Goal: Task Accomplishment & Management: Use online tool/utility

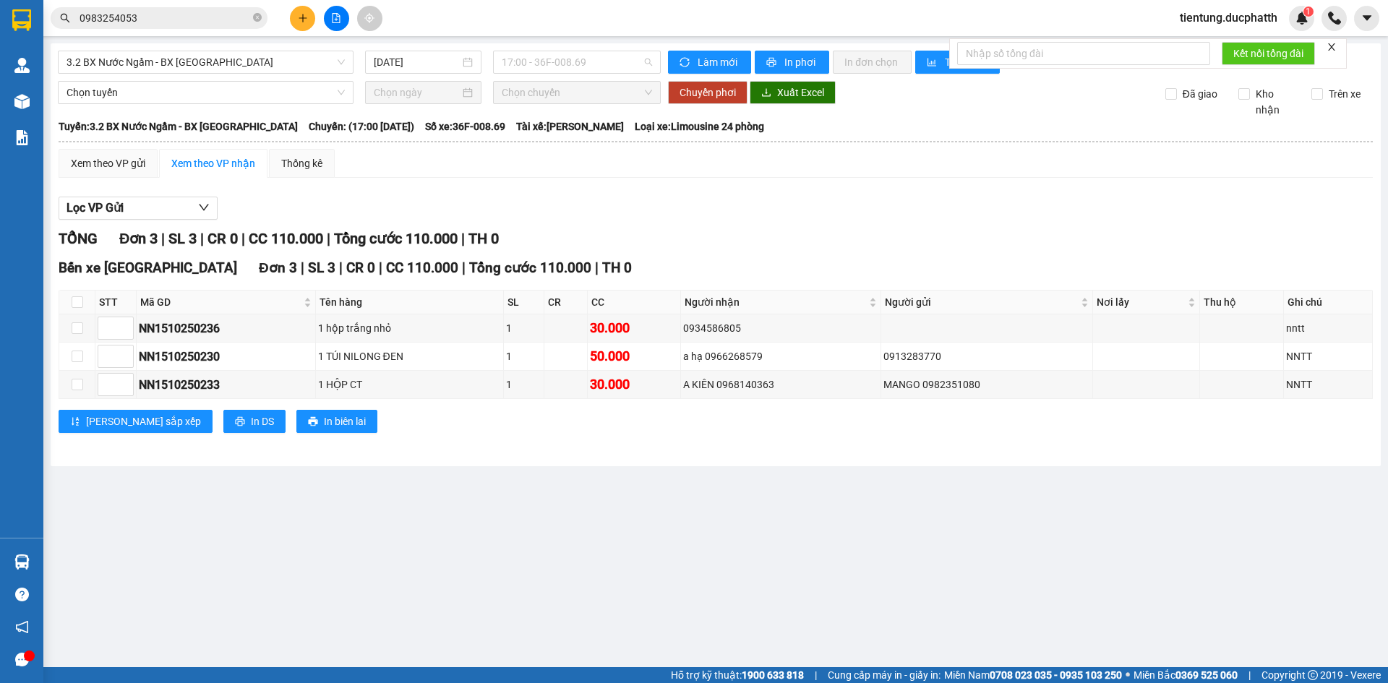
click at [546, 63] on span "17:00 - 36F-008.69" at bounding box center [577, 62] width 150 height 22
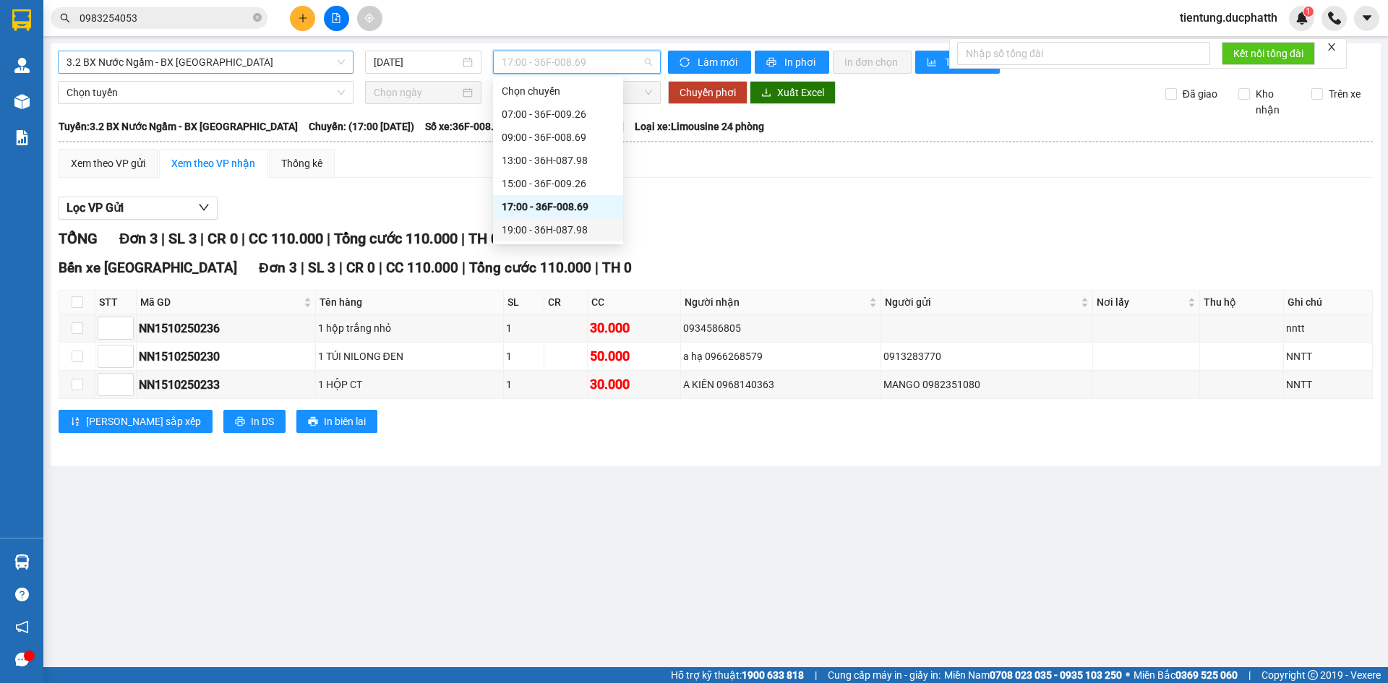
click at [181, 61] on span "3.2 BX Nước Ngầm - BX [GEOGRAPHIC_DATA]" at bounding box center [206, 62] width 278 height 22
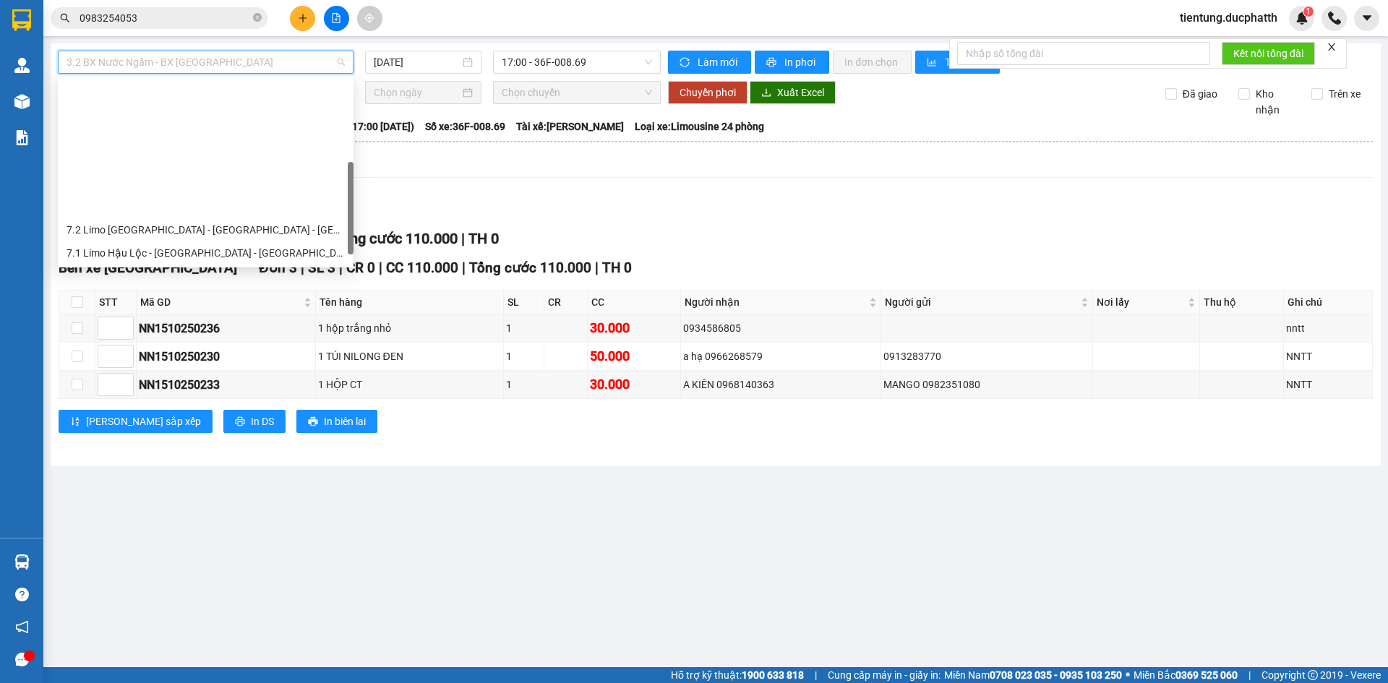
click at [200, 361] on div "1.2 BX Nước Ngầm - BX Phía Tây" at bounding box center [206, 369] width 278 height 16
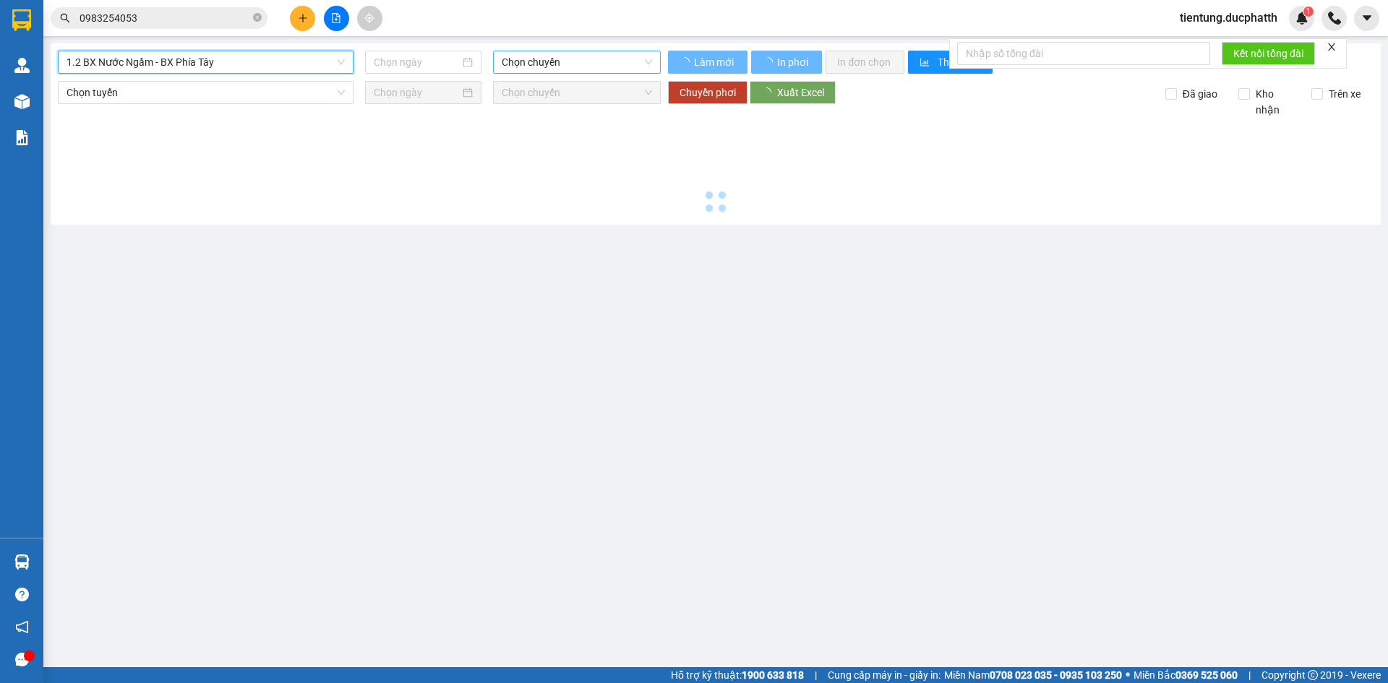
type input "[DATE]"
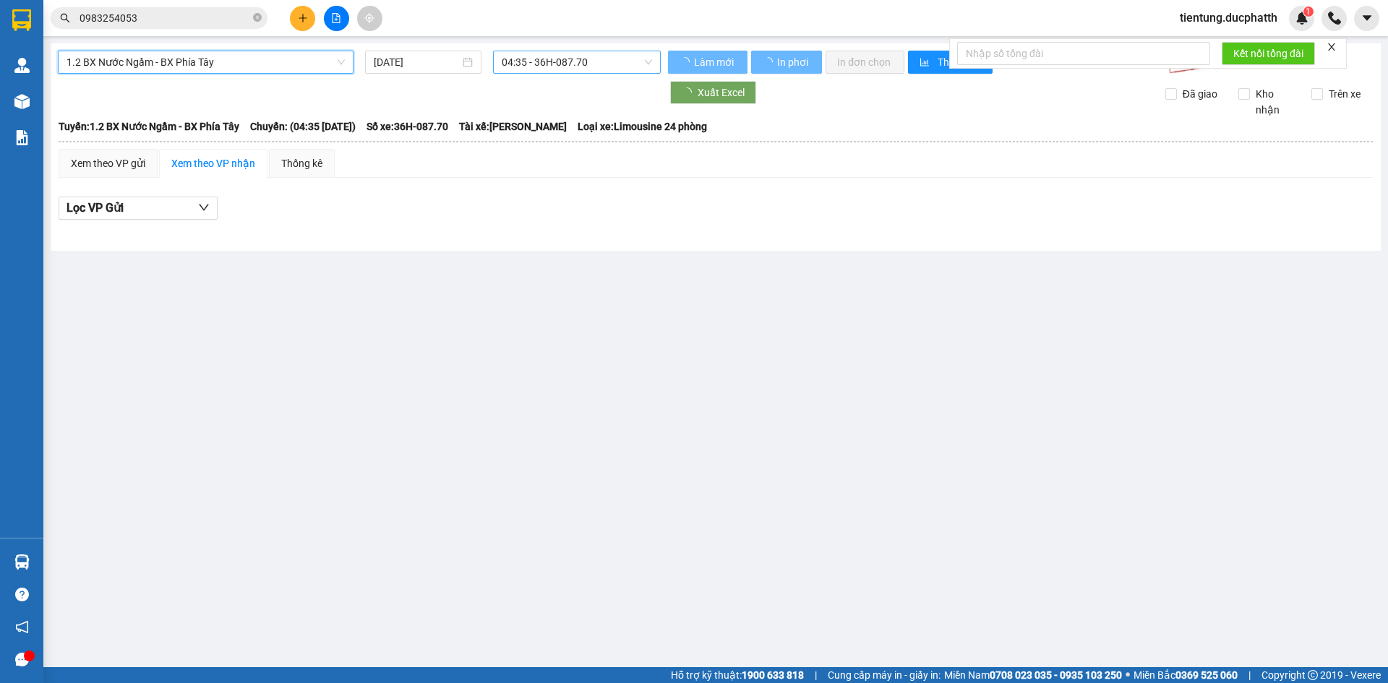
click at [559, 65] on span "04:35 - 36H-087.70" at bounding box center [577, 62] width 150 height 22
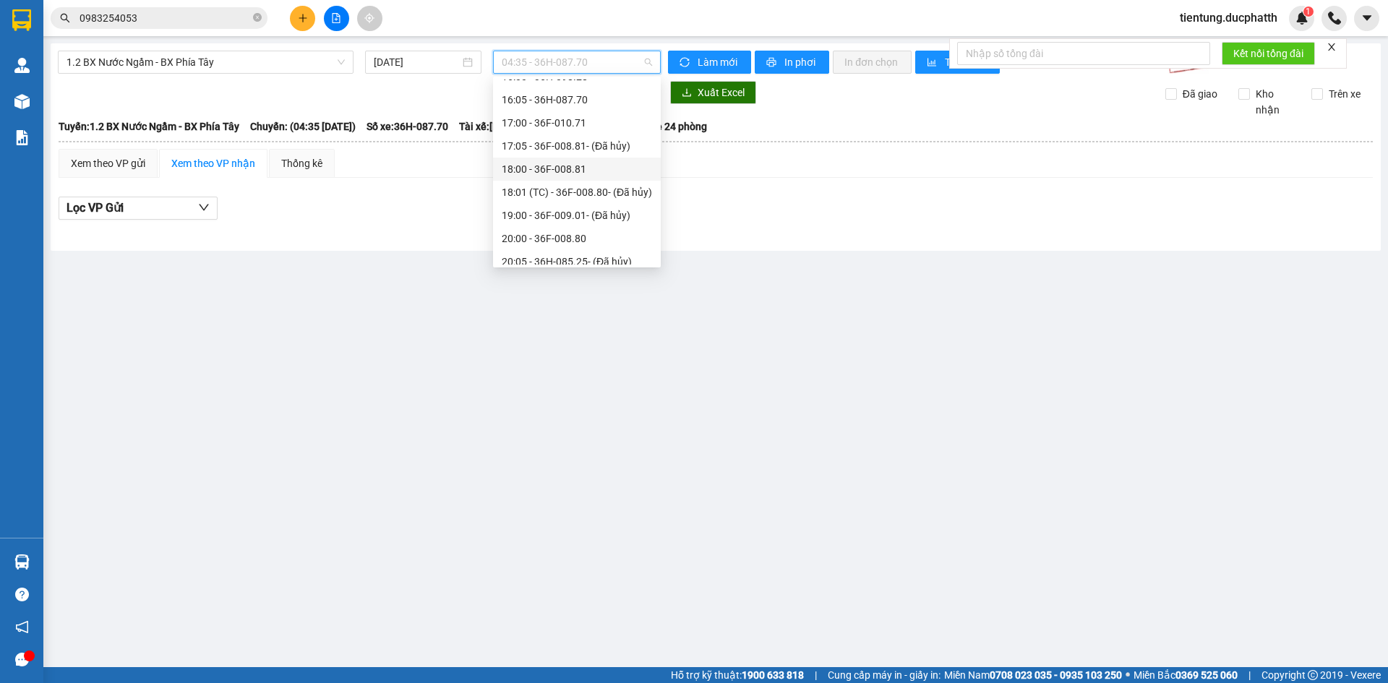
scroll to position [289, 0]
click at [560, 243] on div "18:00 - 36F-008.81" at bounding box center [577, 242] width 150 height 16
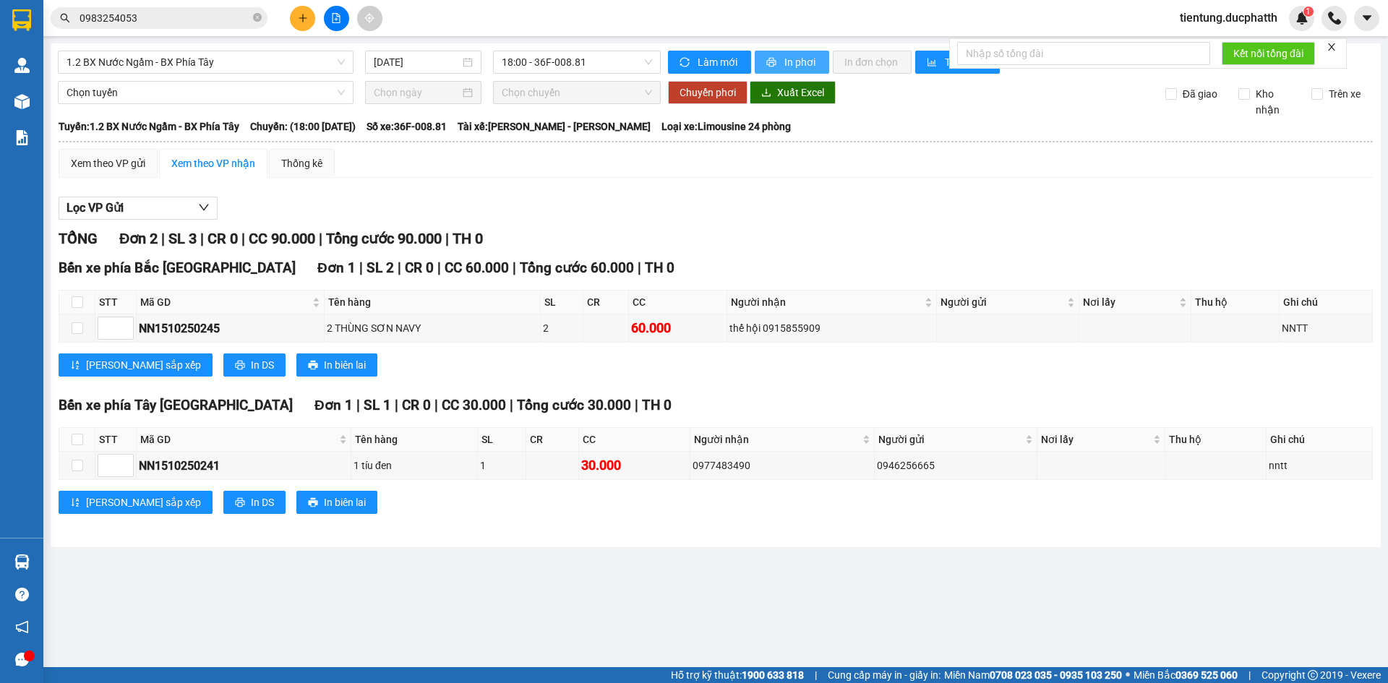
click at [785, 61] on span "In phơi" at bounding box center [801, 62] width 33 height 16
